Goal: Navigation & Orientation: Understand site structure

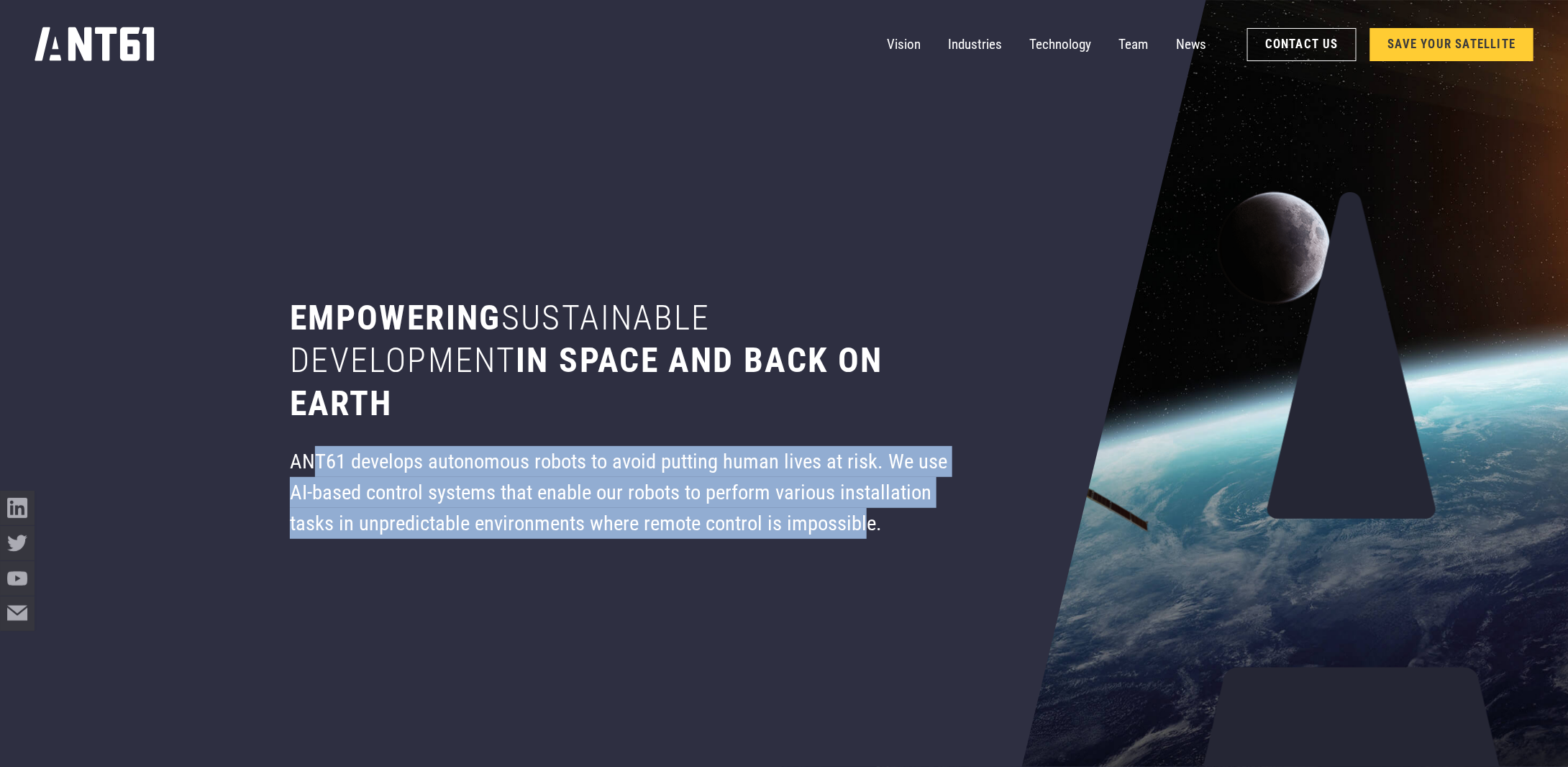
drag, startPoint x: 310, startPoint y: 458, endPoint x: 881, endPoint y: 514, distance: 573.7
click at [869, 526] on div "ANT61 develops autonomous robots to avoid putting human lives at risk. We use A…" at bounding box center [621, 492] width 663 height 93
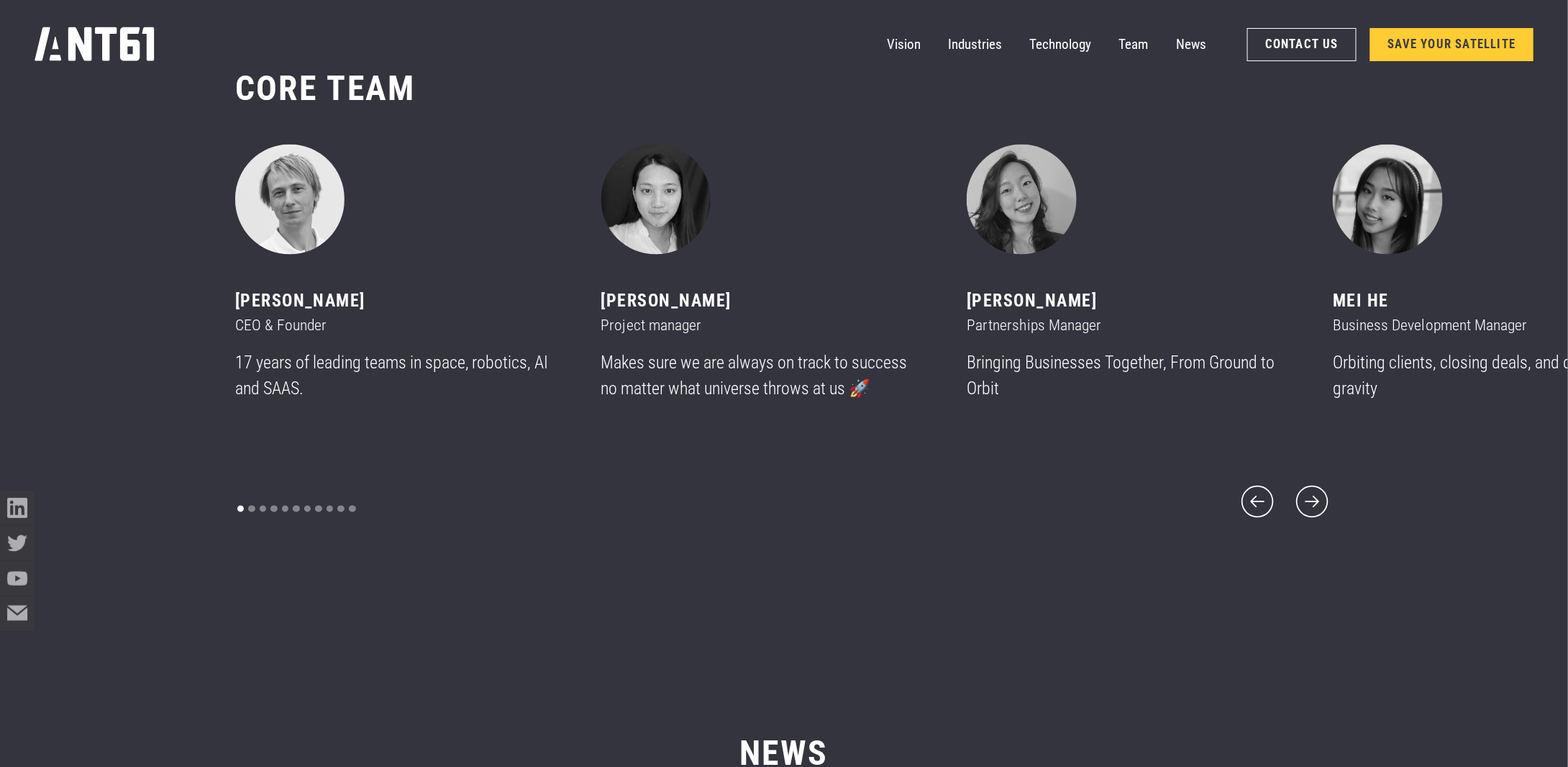
scroll to position [9074, 0]
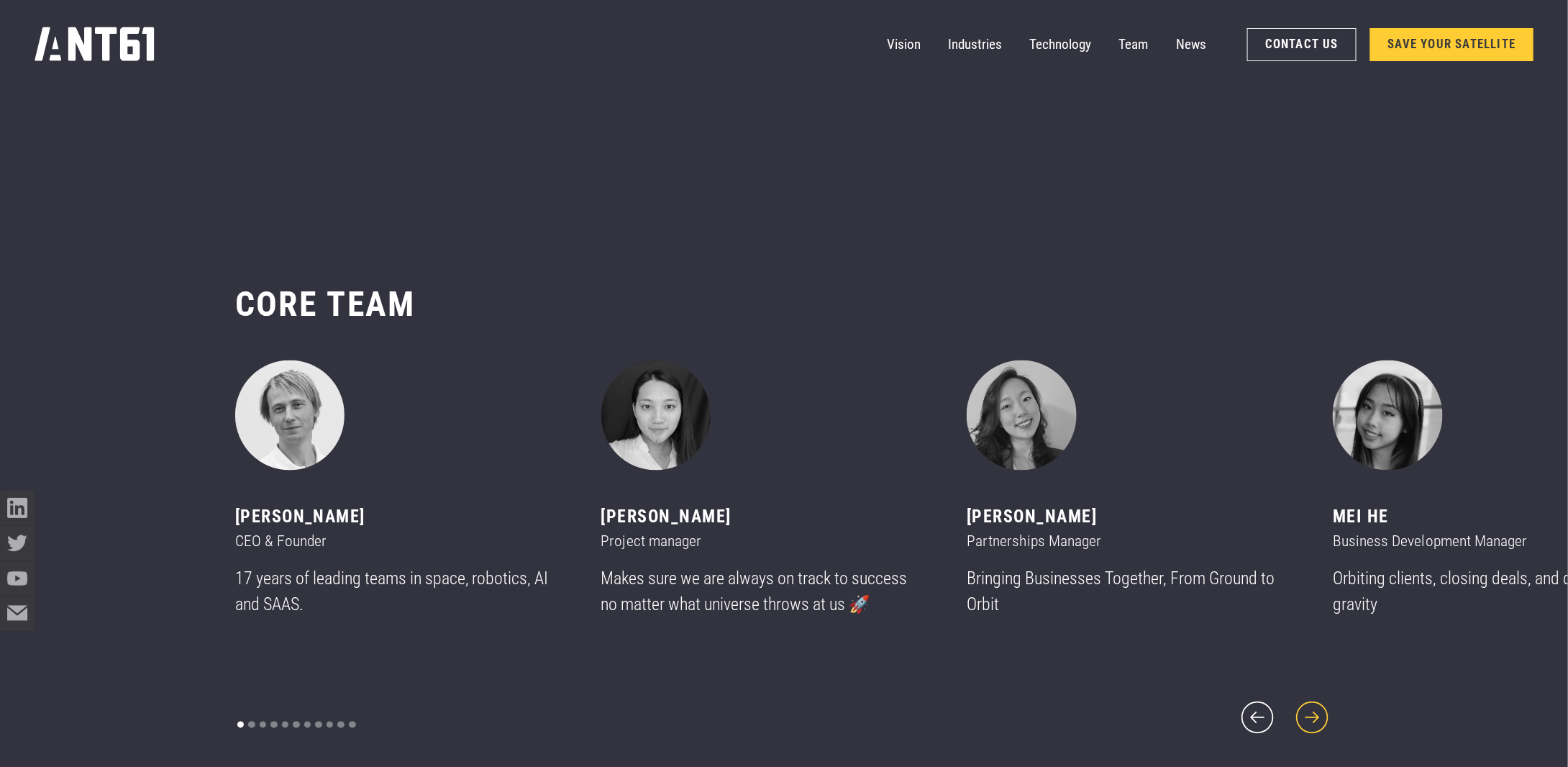
click at [1319, 704] on icon "next slide" at bounding box center [1312, 717] width 41 height 41
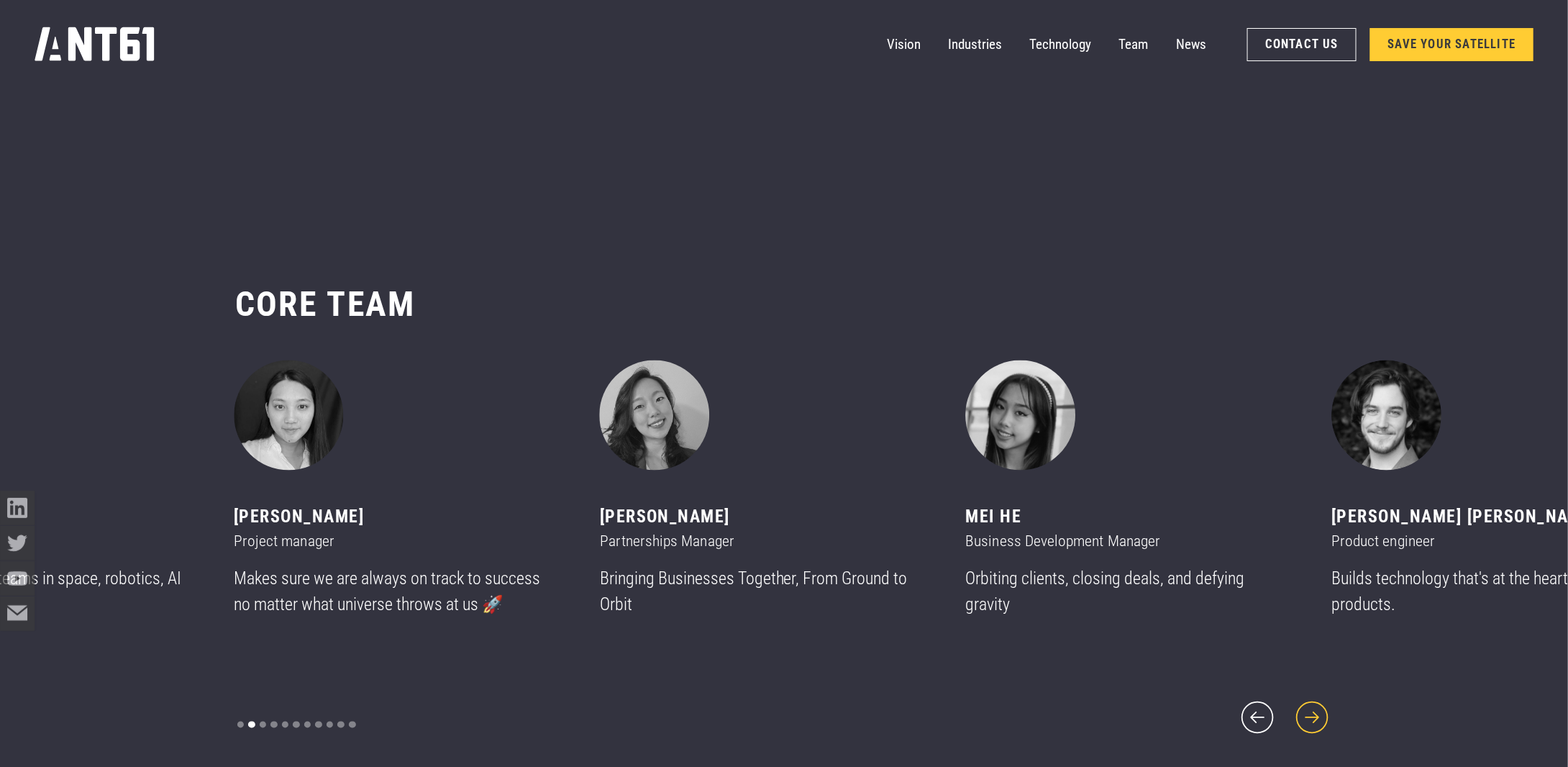
click at [1319, 704] on icon "next slide" at bounding box center [1312, 717] width 41 height 41
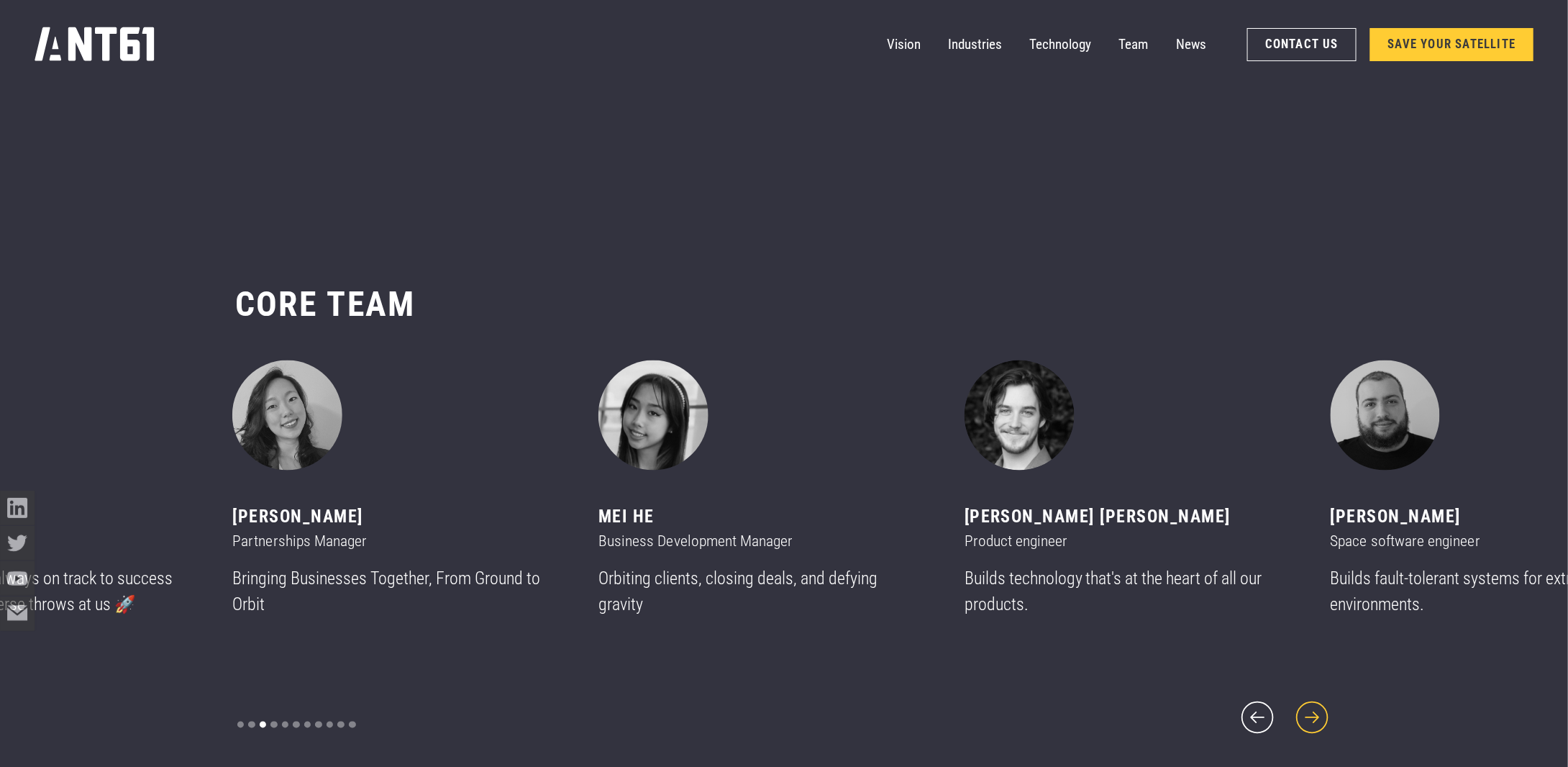
click at [1319, 704] on icon "next slide" at bounding box center [1312, 717] width 41 height 41
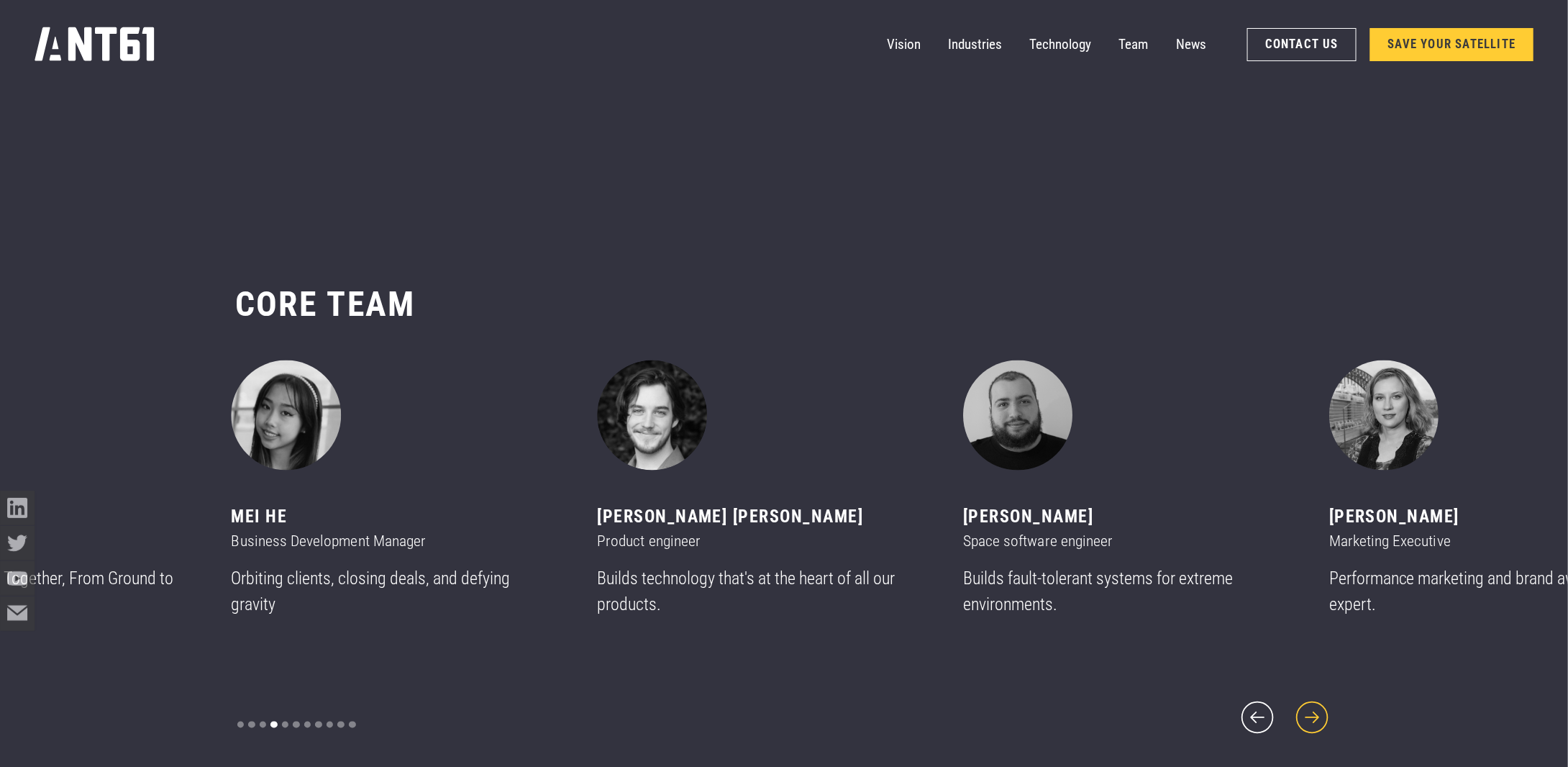
click at [1319, 704] on icon "next slide" at bounding box center [1312, 717] width 41 height 41
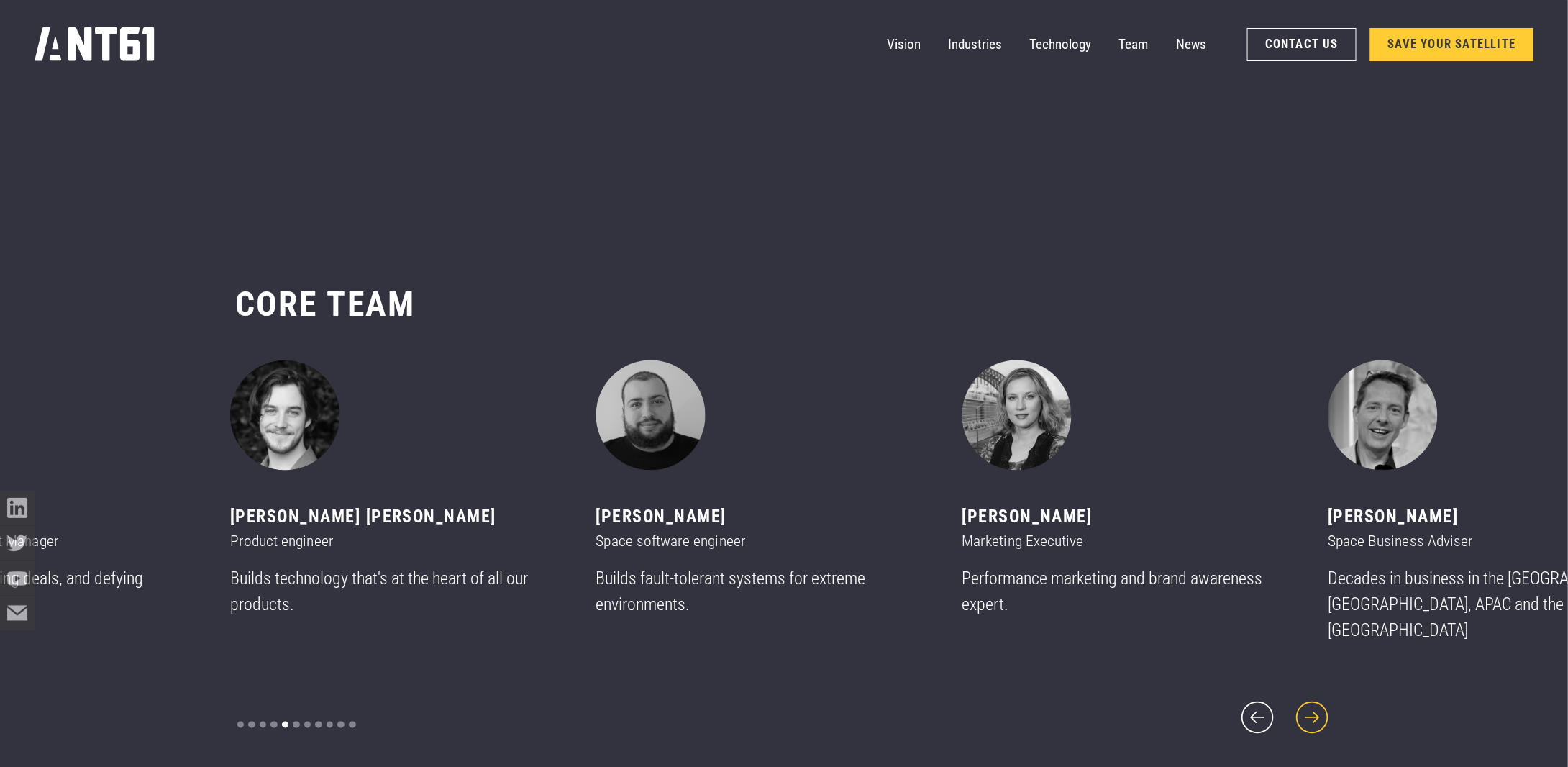
click at [1308, 702] on icon "next slide" at bounding box center [1312, 717] width 41 height 41
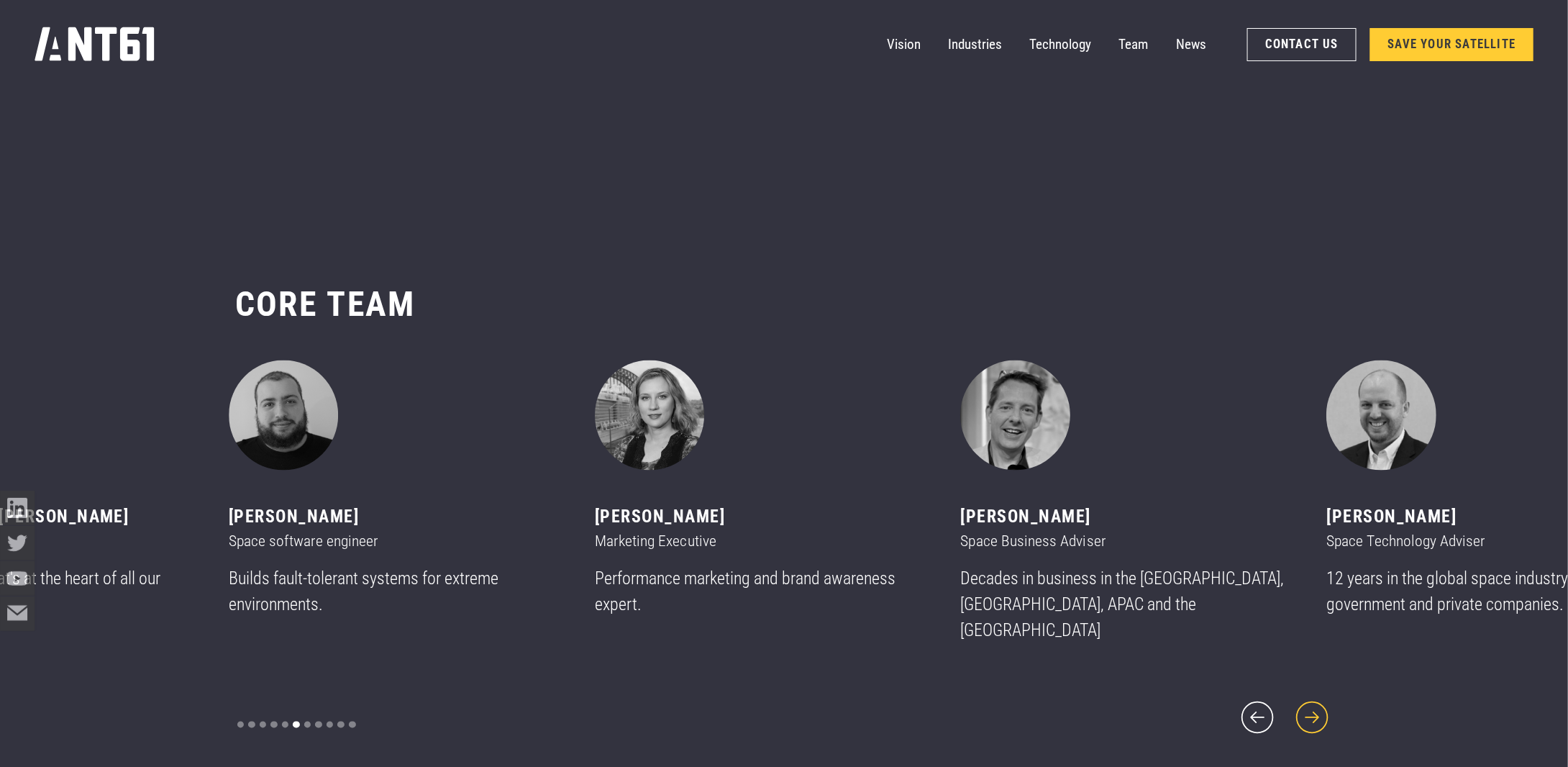
click at [1308, 702] on icon "next slide" at bounding box center [1312, 717] width 41 height 41
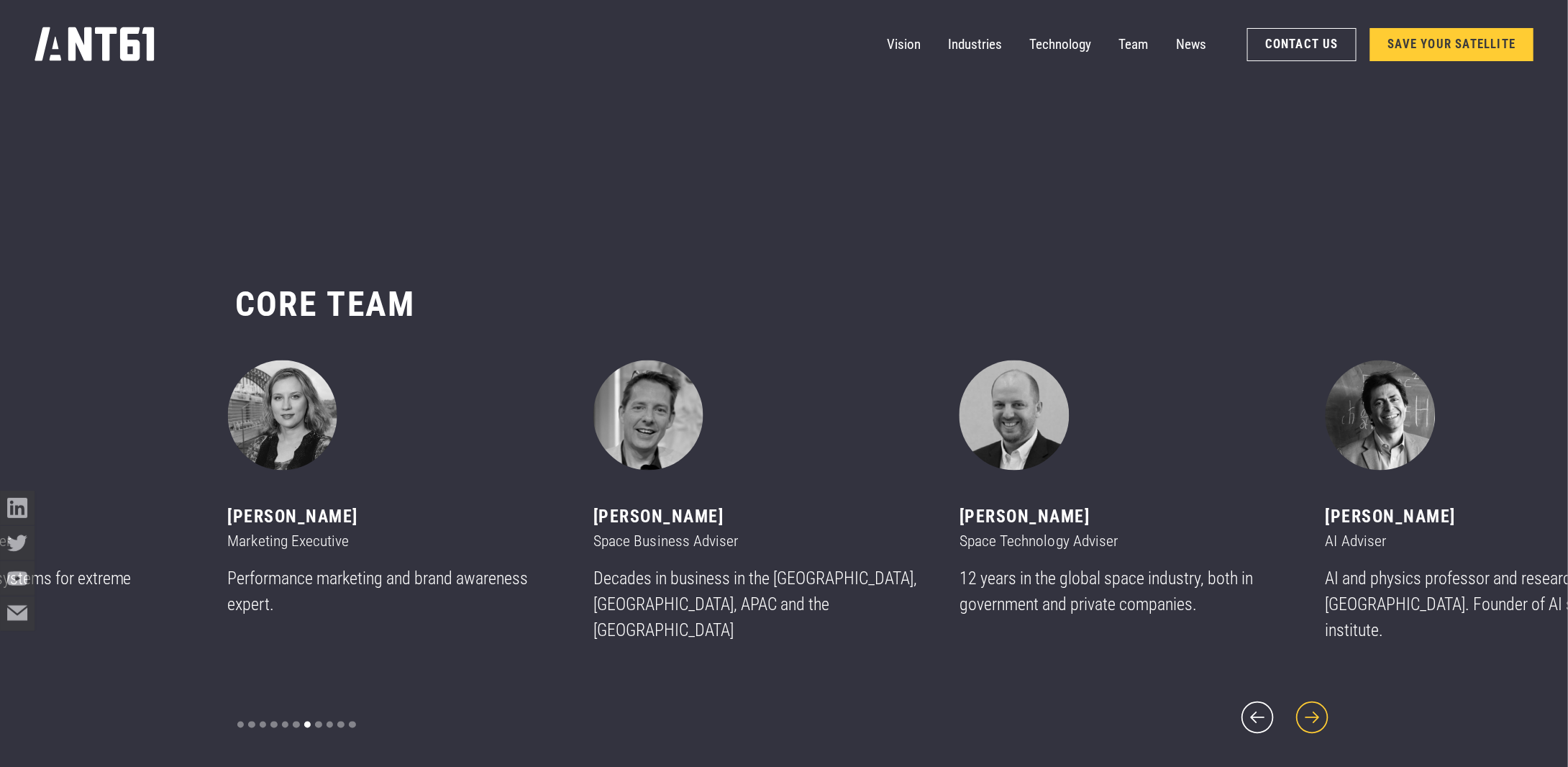
click at [1308, 702] on icon "next slide" at bounding box center [1312, 717] width 41 height 41
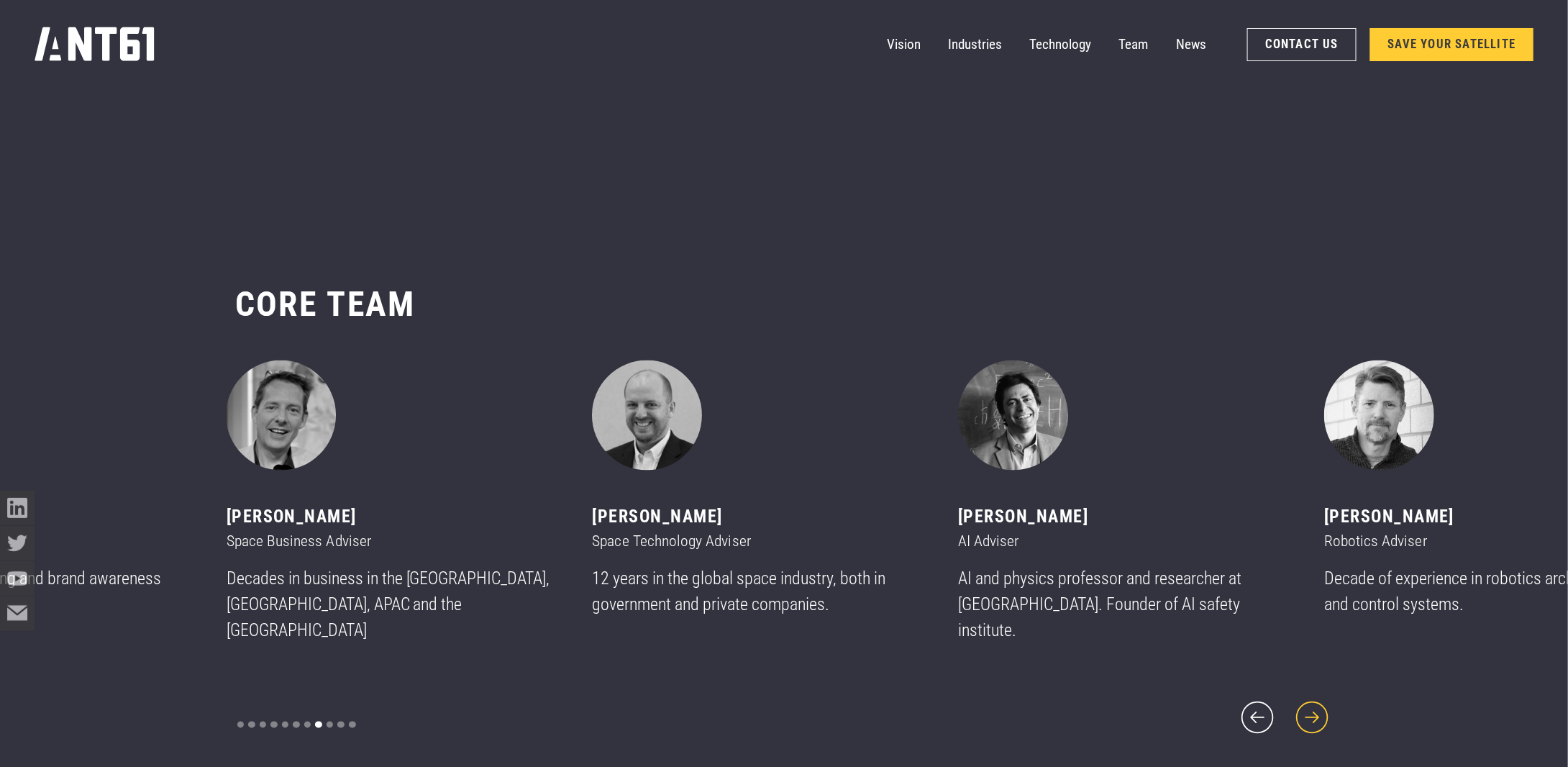
click at [1308, 702] on icon "next slide" at bounding box center [1312, 717] width 41 height 41
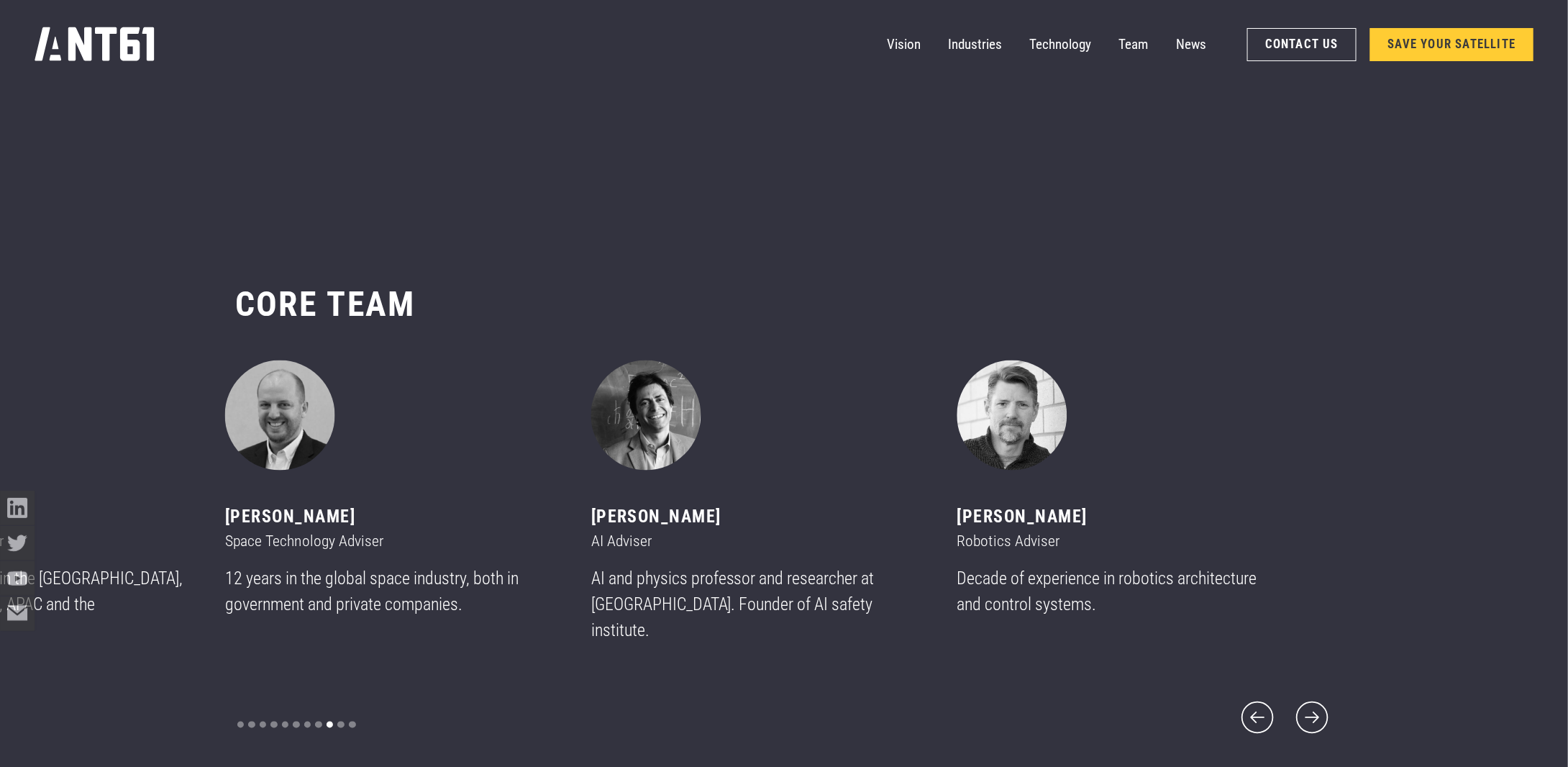
click at [844, 299] on h2 "CORE team ‍" at bounding box center [564, 305] width 659 height 43
click at [657, 530] on div "[PERSON_NAME]" at bounding box center [753, 518] width 325 height 26
click at [645, 460] on img "10 of 11" at bounding box center [646, 415] width 110 height 110
click at [628, 518] on div "[PERSON_NAME] AI Adviser AI and physics professor and researcher at [GEOGRAPHIC…" at bounding box center [753, 508] width 325 height 296
click at [730, 518] on div "[PERSON_NAME] AI Adviser AI and physics professor and researcher at [GEOGRAPHIC…" at bounding box center [753, 508] width 325 height 296
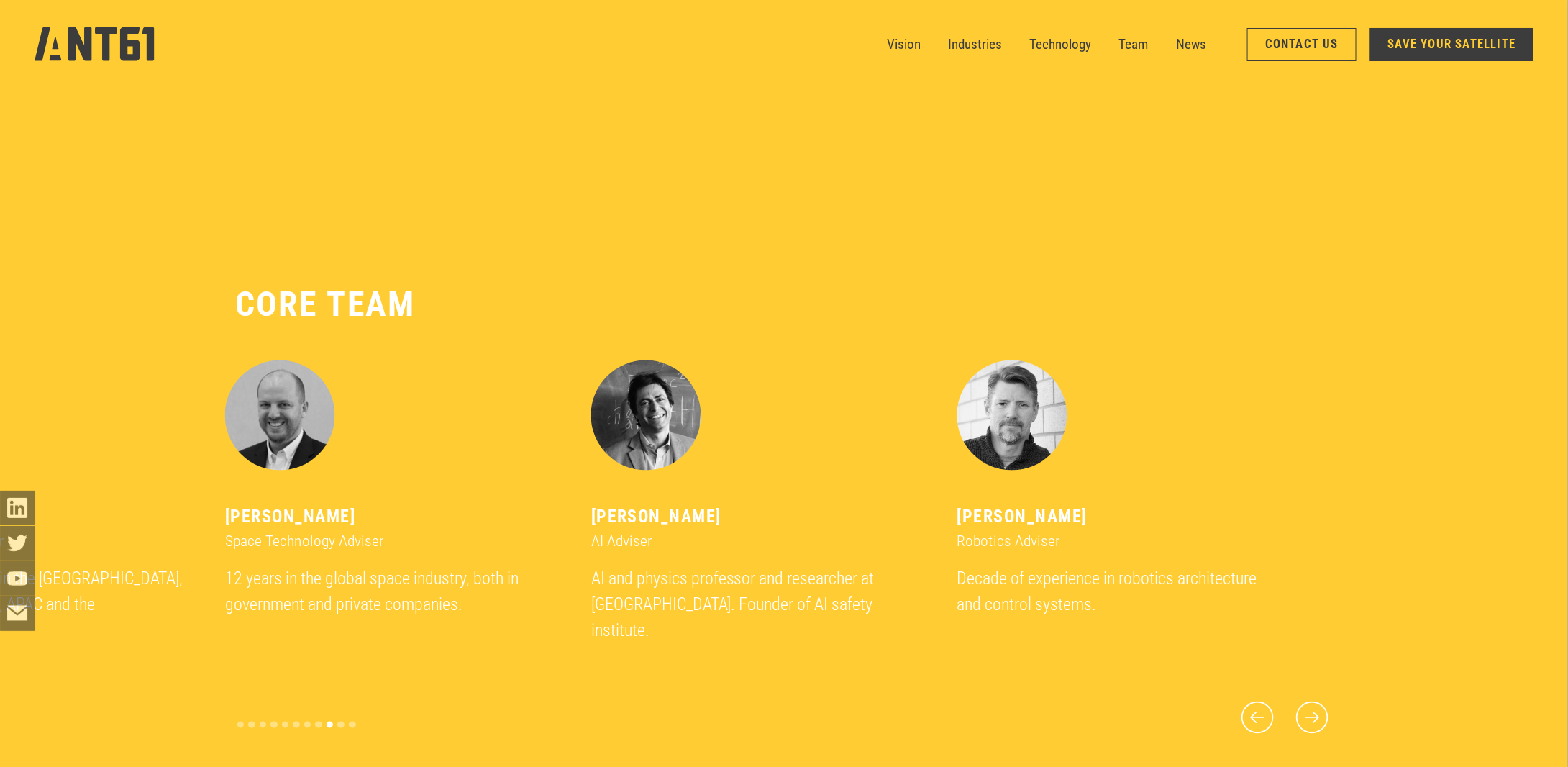
scroll to position [6773, 0]
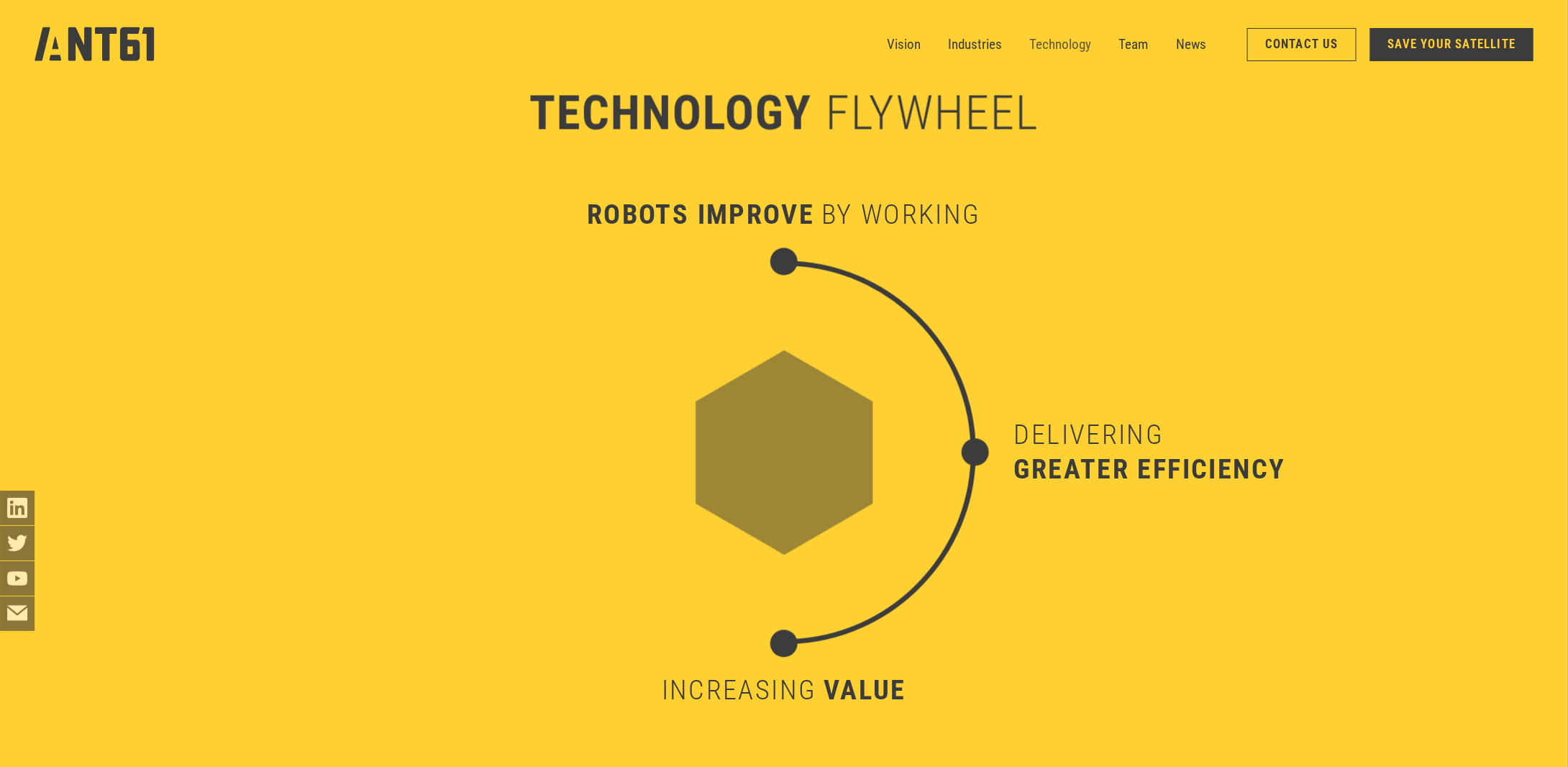
click at [1060, 41] on link "Technology" at bounding box center [1061, 45] width 62 height 35
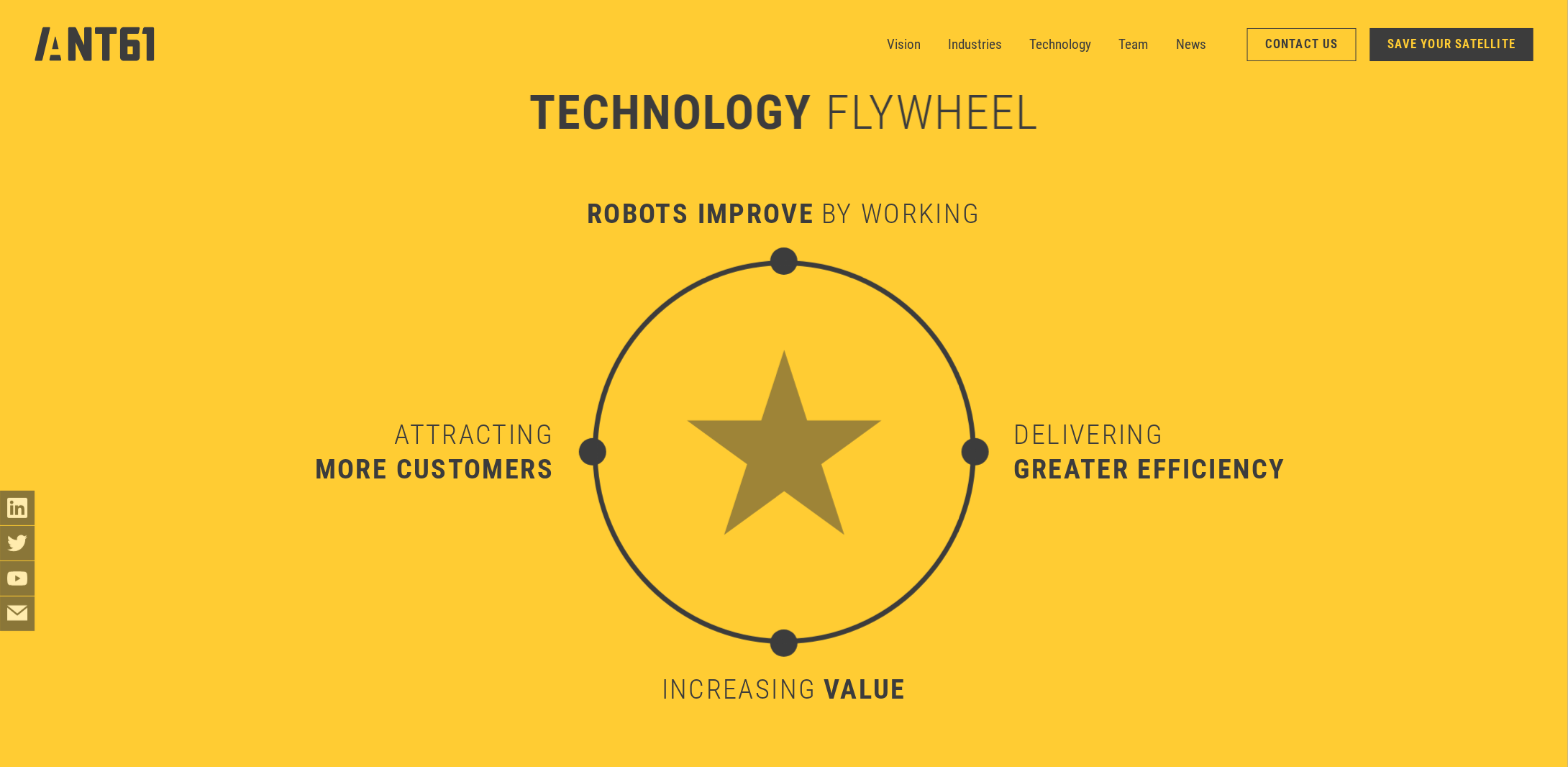
scroll to position [8371, 0]
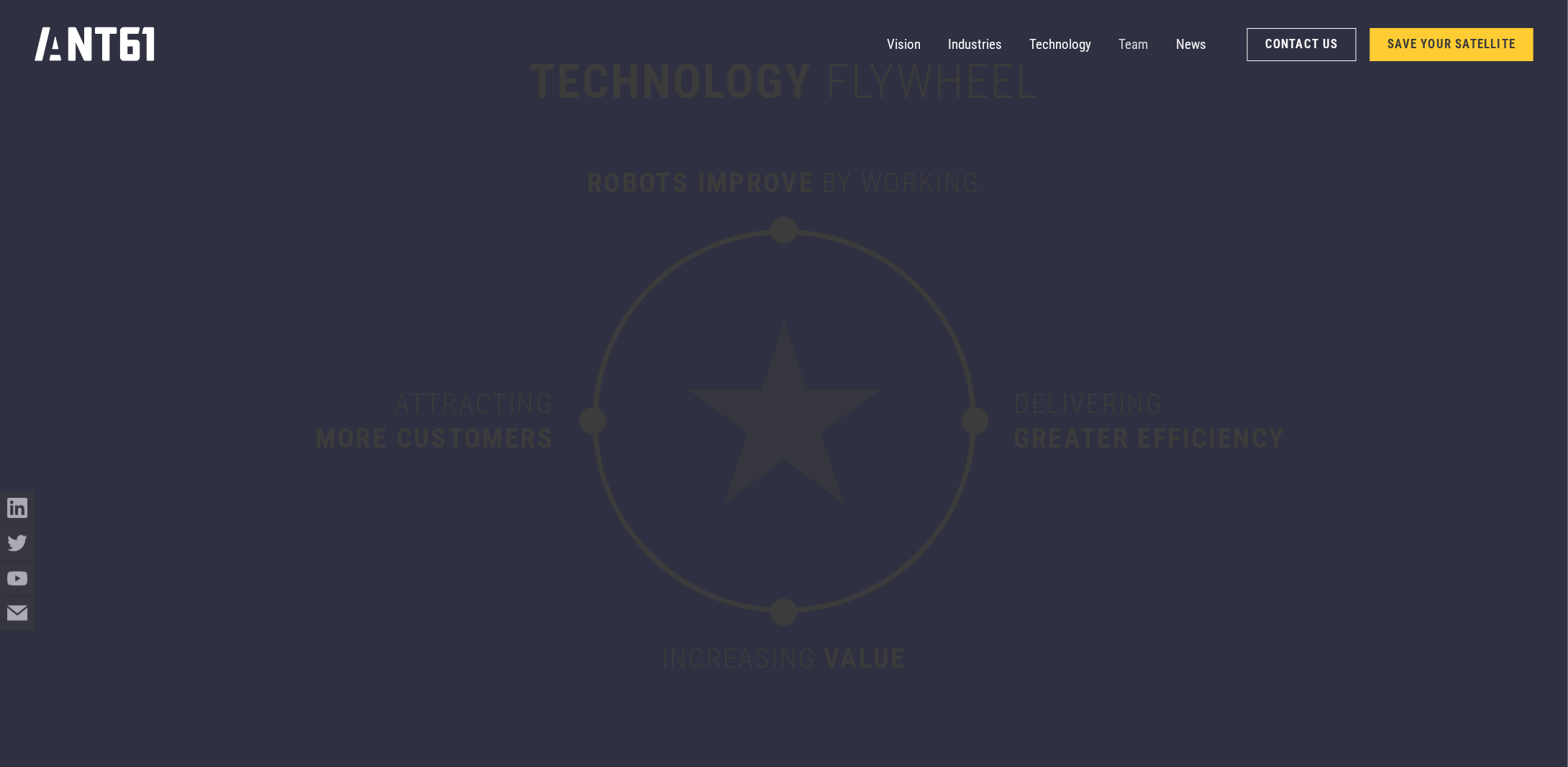
click at [1141, 44] on link "Team" at bounding box center [1134, 45] width 30 height 35
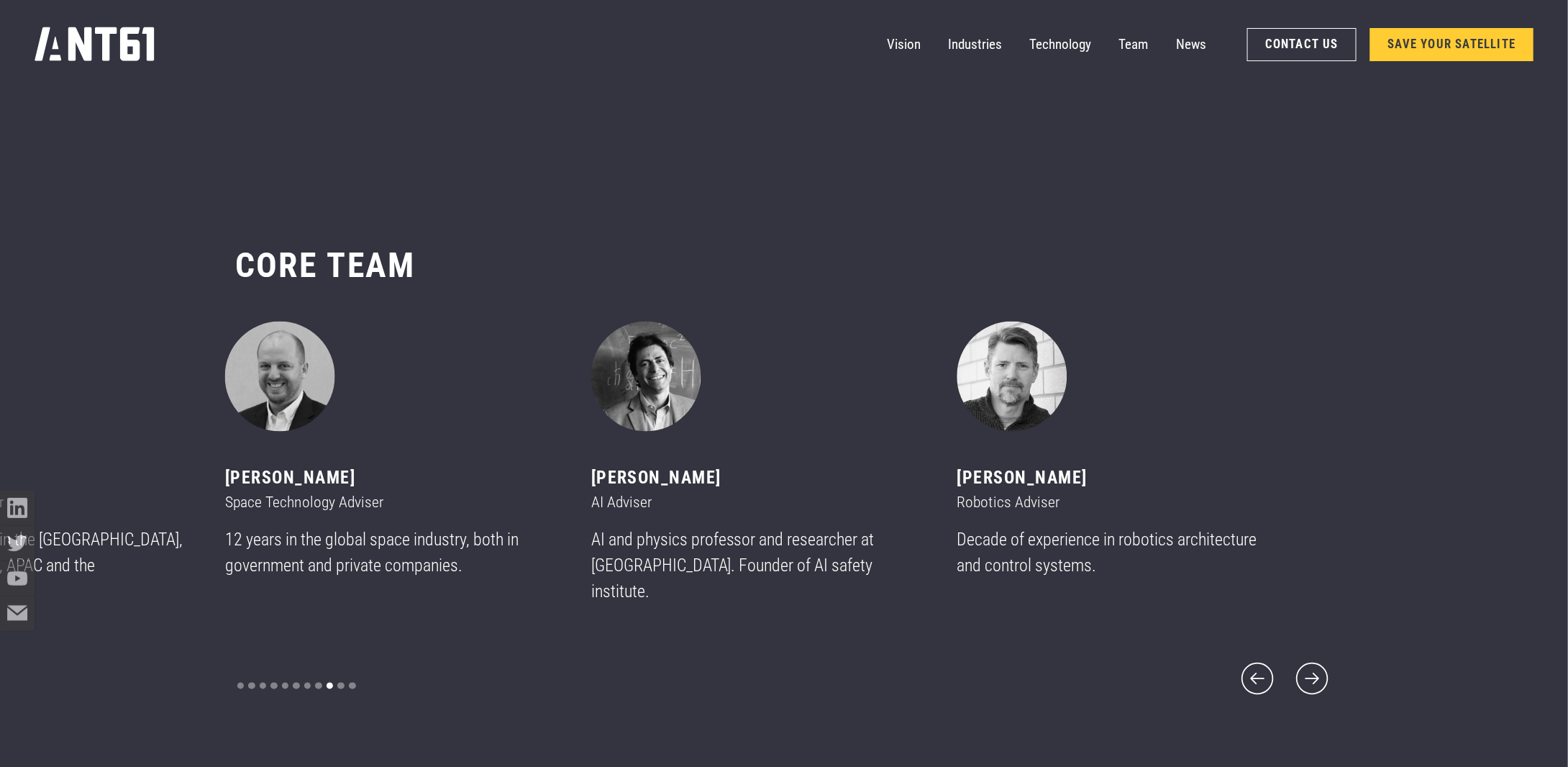
scroll to position [9114, 0]
click at [1194, 42] on link "News" at bounding box center [1192, 45] width 30 height 35
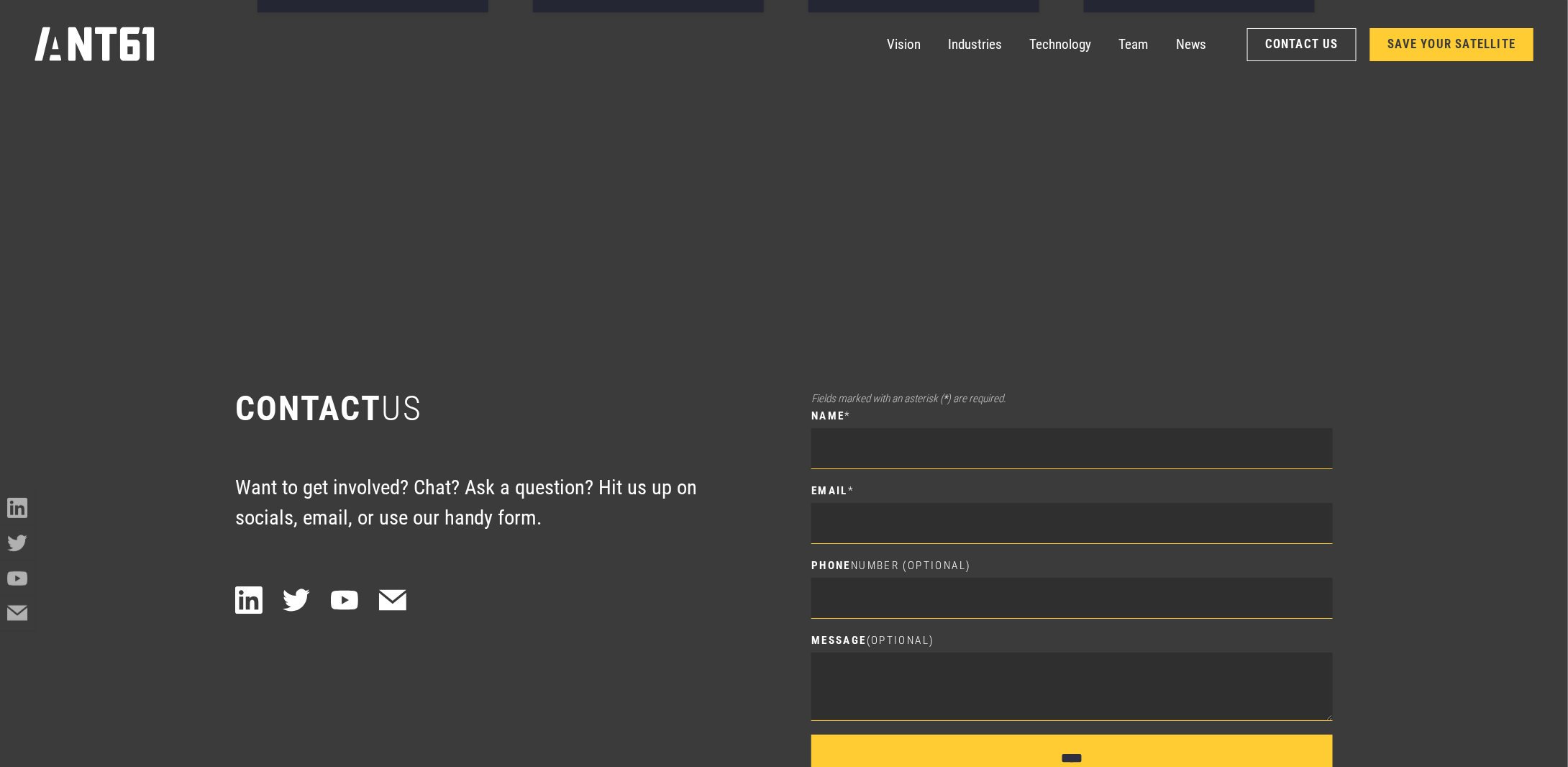
scroll to position [10657, 0]
